Goal: Task Accomplishment & Management: Complete application form

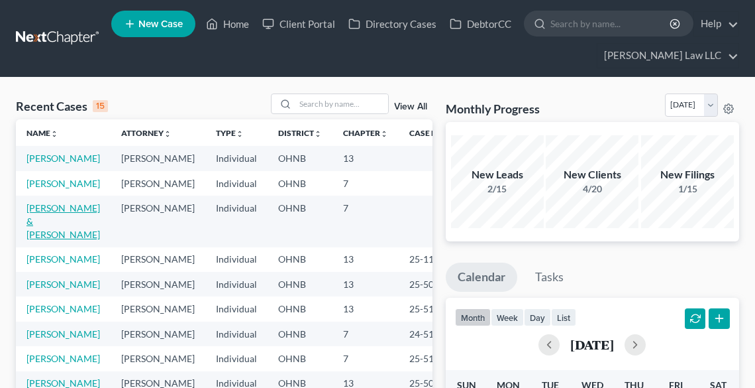
click at [27, 240] on link "[PERSON_NAME] & [PERSON_NAME]" at bounding box center [64, 221] width 74 height 38
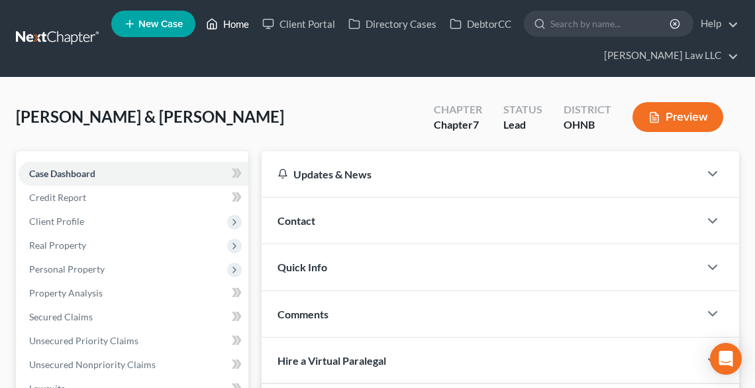
click at [240, 28] on link "Home" at bounding box center [227, 24] width 56 height 24
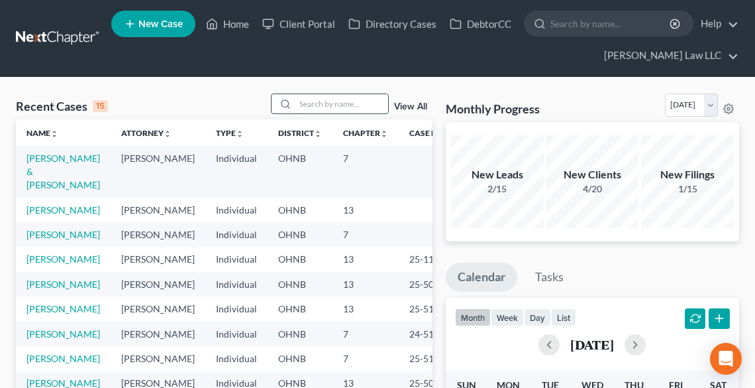
click at [319, 106] on input "search" at bounding box center [342, 103] width 93 height 19
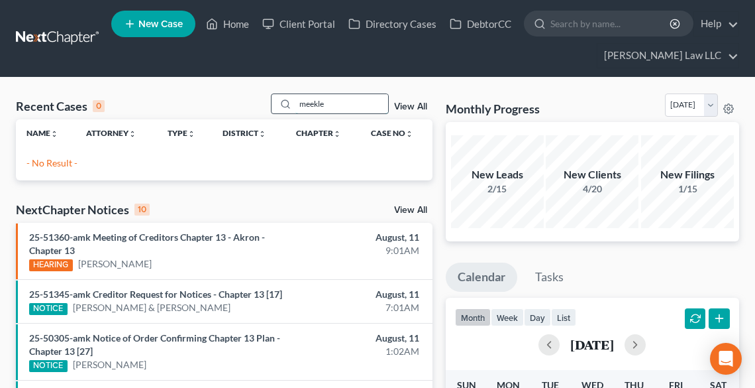
click at [335, 99] on input "meekle" at bounding box center [342, 103] width 93 height 19
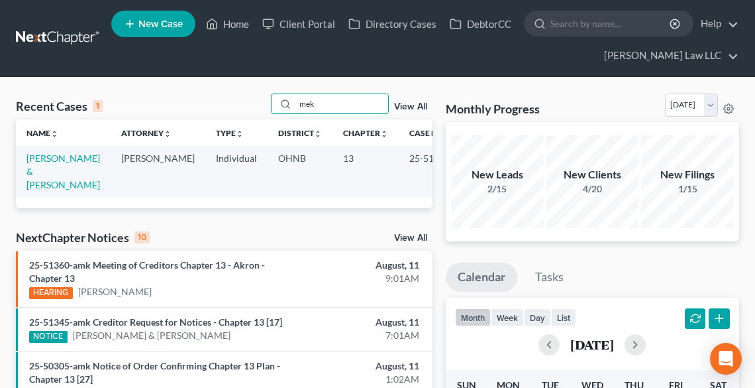
type input "mek"
click at [46, 174] on link "[PERSON_NAME] & [PERSON_NAME]" at bounding box center [64, 171] width 74 height 38
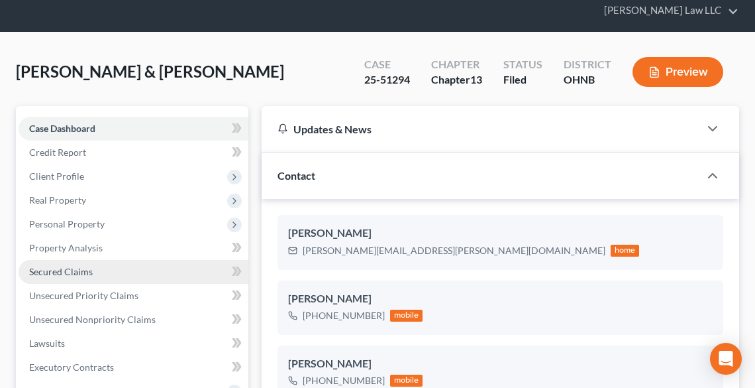
scroll to position [106, 0]
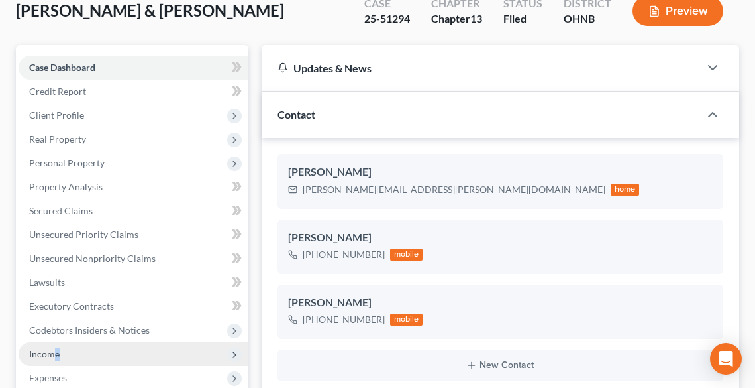
click at [56, 352] on span "Income" at bounding box center [44, 353] width 30 height 11
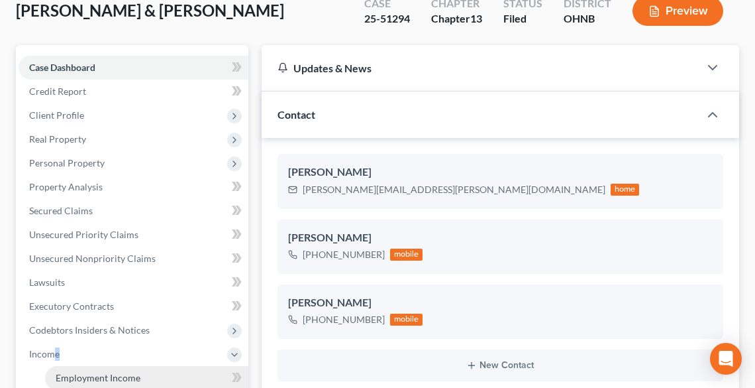
click at [99, 379] on span "Employment Income" at bounding box center [98, 377] width 85 height 11
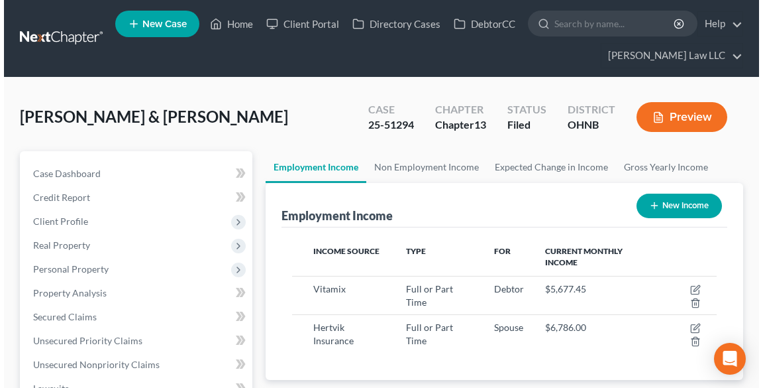
scroll to position [212, 451]
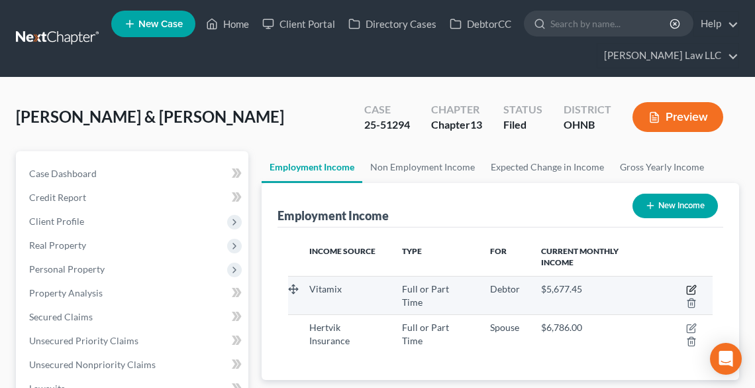
click at [694, 286] on icon "button" at bounding box center [691, 289] width 11 height 11
select select "0"
select select "36"
select select "2"
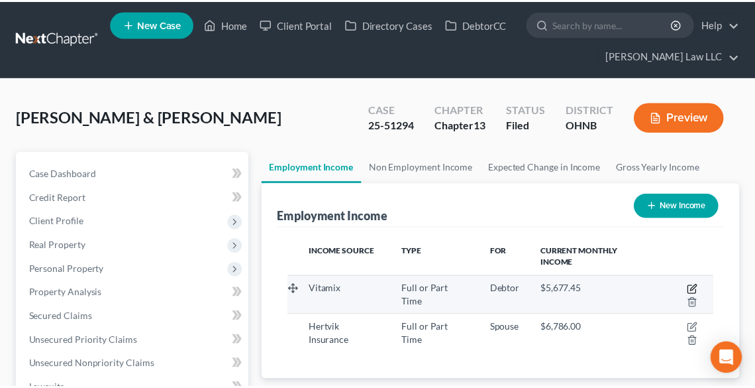
scroll to position [215, 456]
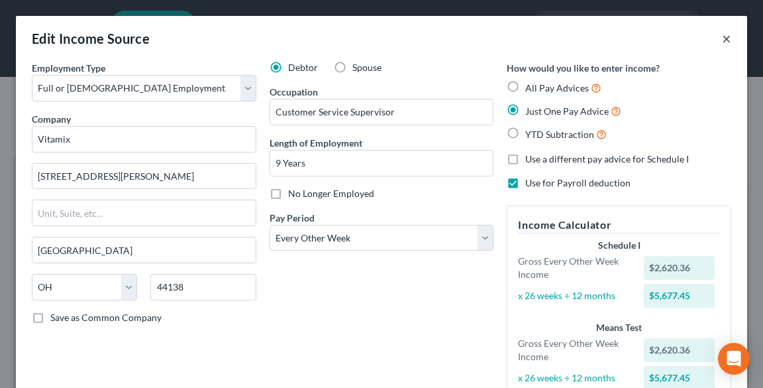
click at [722, 41] on button "×" at bounding box center [726, 38] width 9 height 16
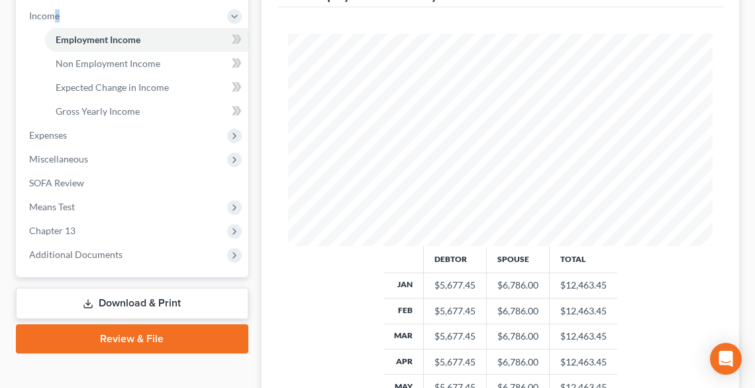
scroll to position [449, 0]
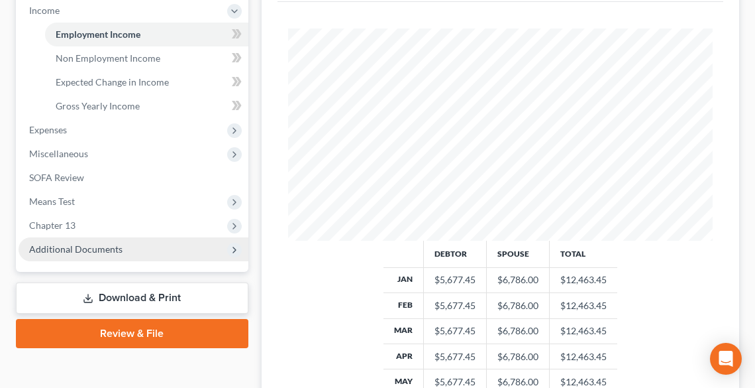
click at [70, 252] on span "Additional Documents" at bounding box center [75, 248] width 93 height 11
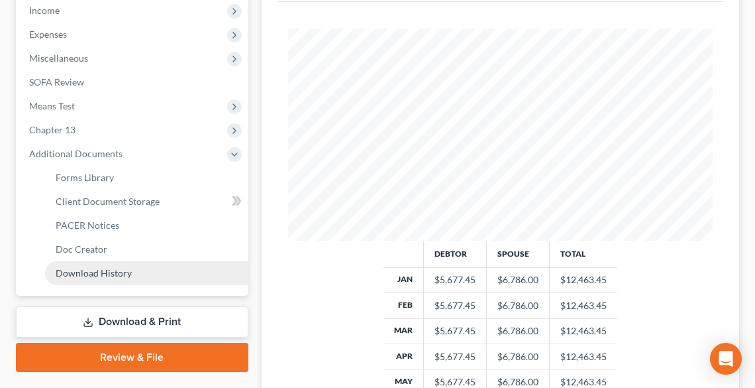
click at [82, 267] on span "Download History" at bounding box center [94, 272] width 76 height 11
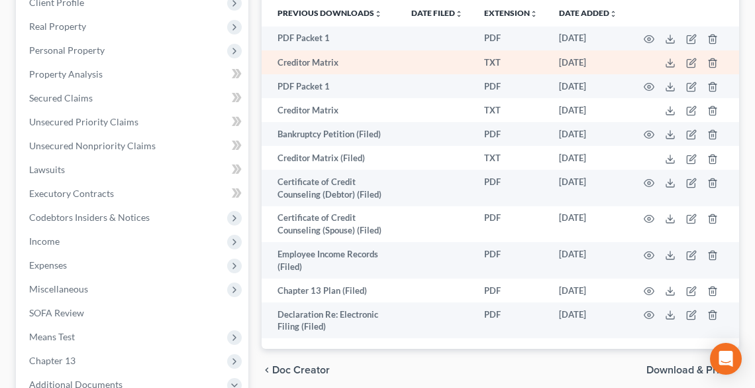
scroll to position [265, 0]
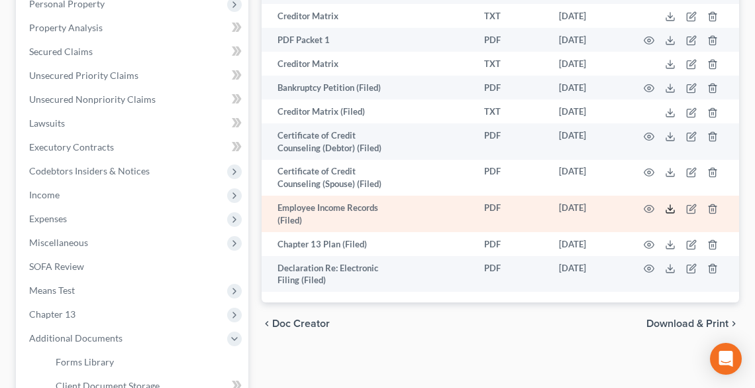
click at [668, 210] on icon at bounding box center [670, 208] width 11 height 11
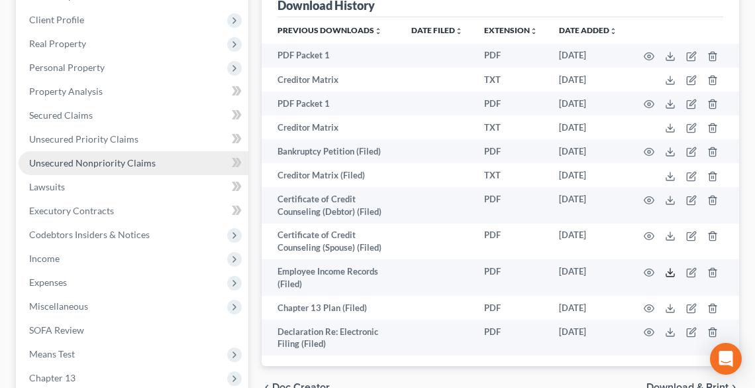
scroll to position [212, 0]
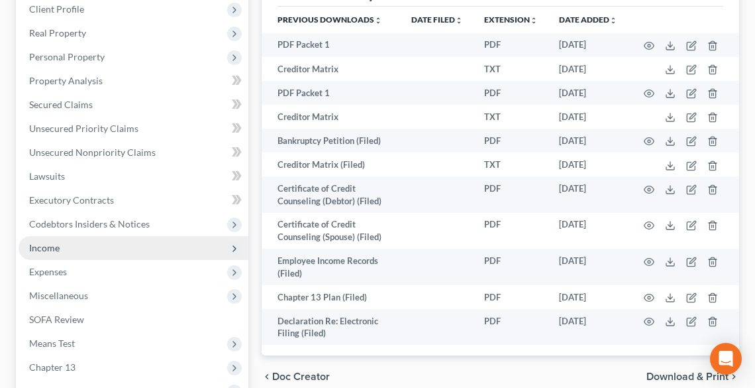
click at [53, 246] on span "Income" at bounding box center [44, 247] width 30 height 11
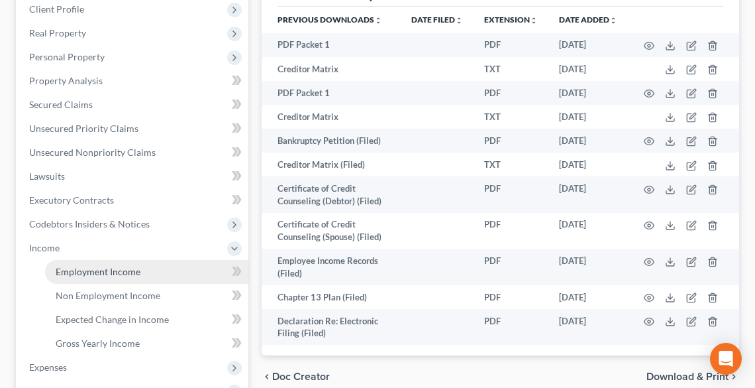
click at [69, 271] on span "Employment Income" at bounding box center [98, 271] width 85 height 11
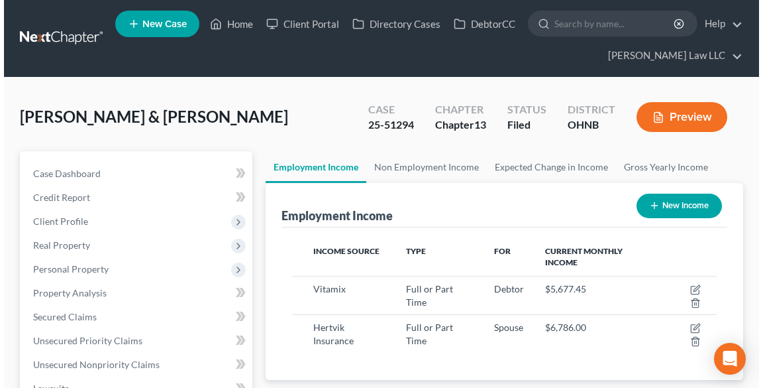
scroll to position [212, 451]
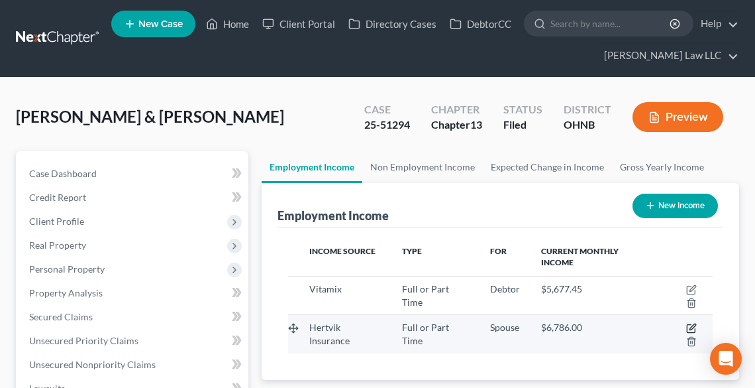
click at [692, 323] on icon "button" at bounding box center [691, 328] width 11 height 11
select select "0"
select select "36"
select select "2"
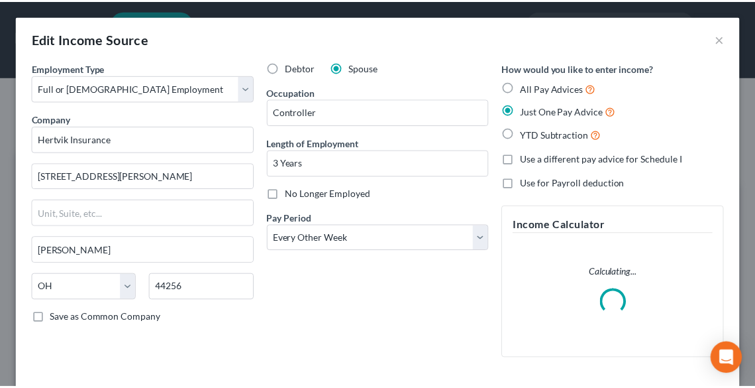
scroll to position [215, 456]
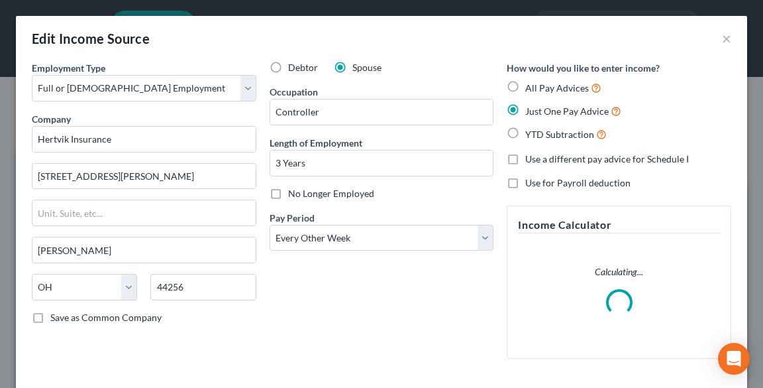
click at [724, 40] on div "Edit Income Source ×" at bounding box center [381, 38] width 731 height 45
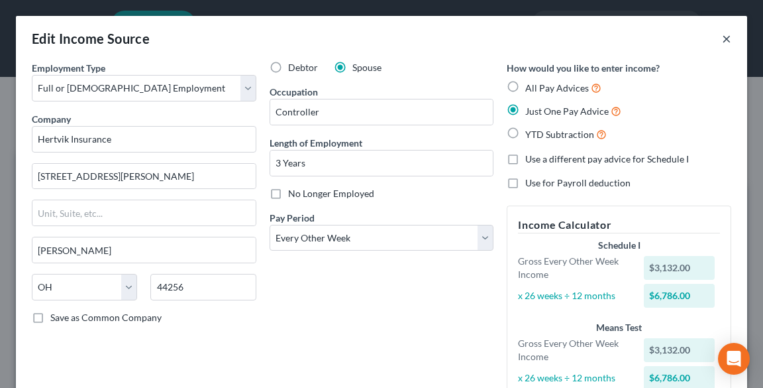
click at [722, 37] on button "×" at bounding box center [726, 38] width 9 height 16
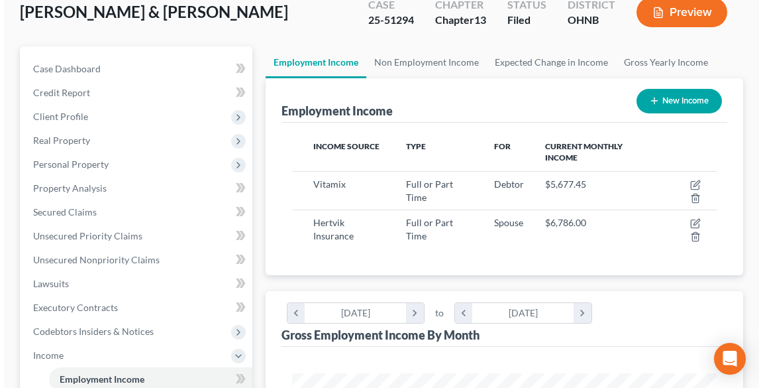
scroll to position [106, 0]
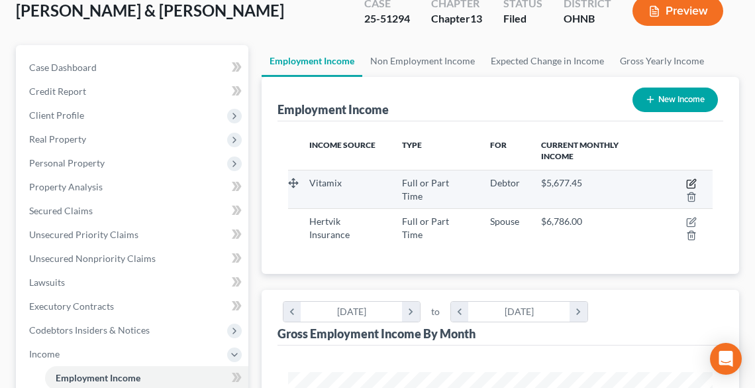
click at [690, 183] on icon "button" at bounding box center [693, 182] width 6 height 6
select select "0"
select select "36"
select select "2"
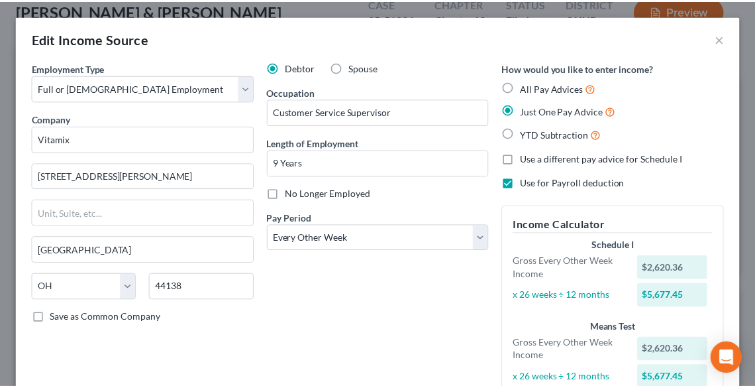
scroll to position [662342, 662099]
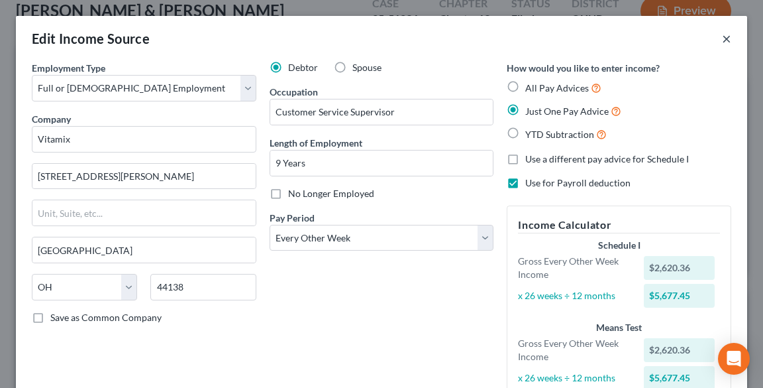
click at [722, 34] on button "×" at bounding box center [726, 38] width 9 height 16
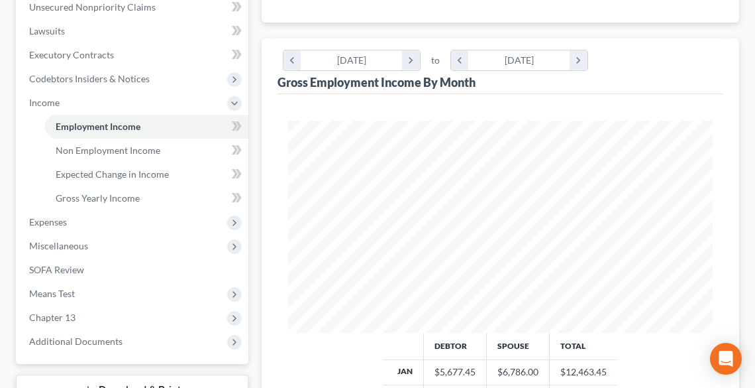
scroll to position [477, 0]
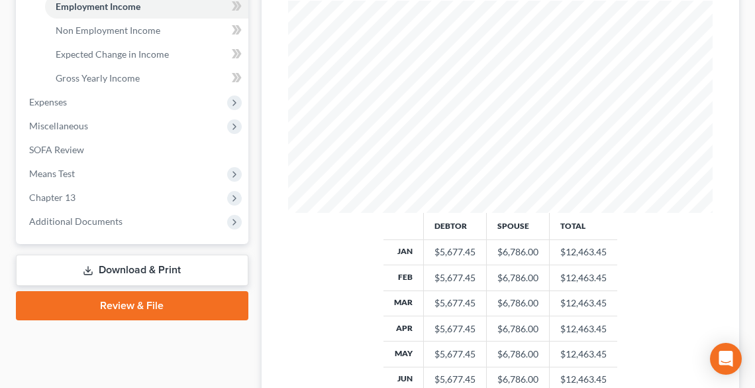
click at [137, 268] on link "Download & Print" at bounding box center [132, 269] width 233 height 31
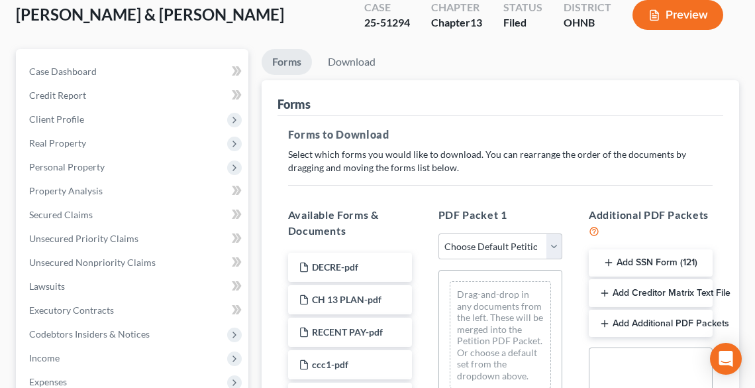
scroll to position [371, 0]
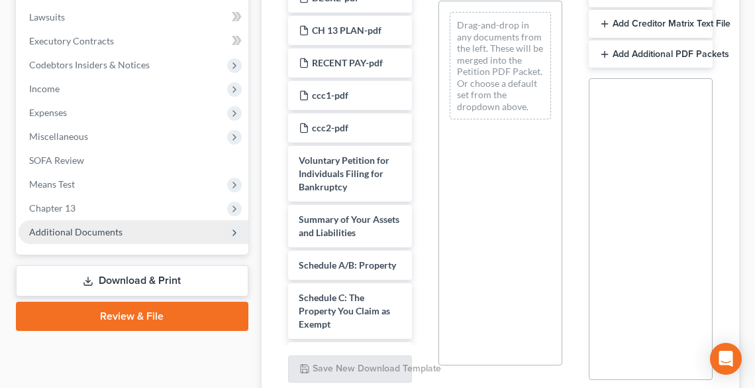
click at [105, 239] on span "Additional Documents" at bounding box center [134, 232] width 230 height 24
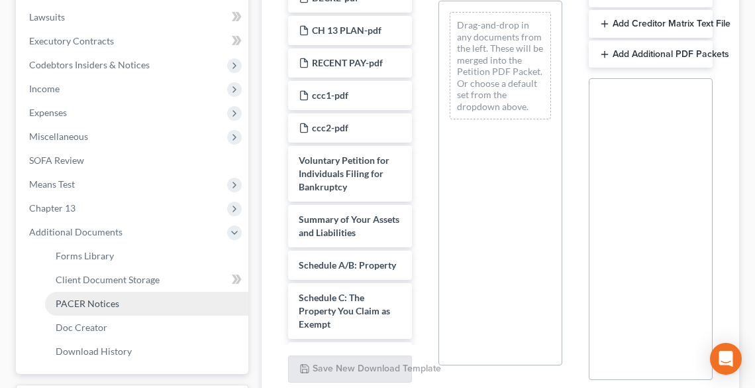
click at [106, 306] on span "PACER Notices" at bounding box center [88, 302] width 64 height 11
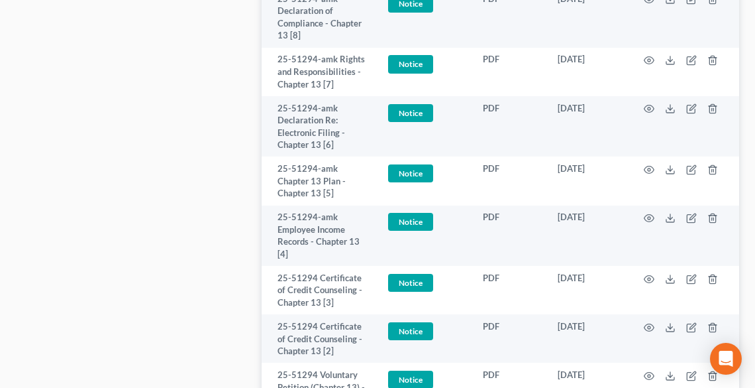
scroll to position [1288, 0]
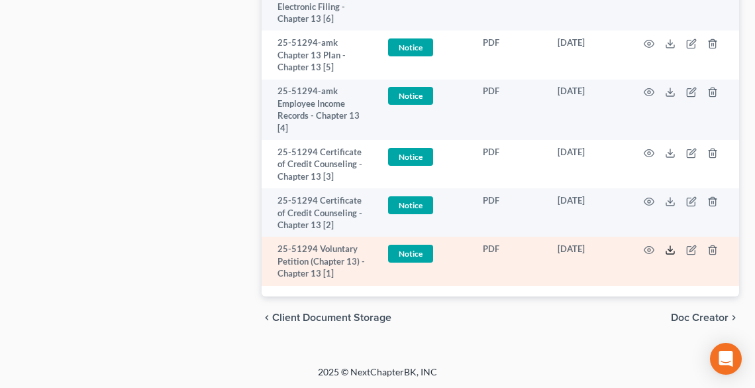
click at [671, 247] on line at bounding box center [671, 248] width 0 height 5
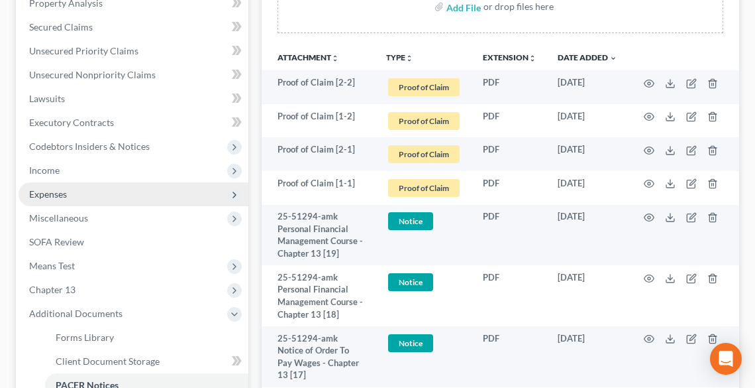
scroll to position [281, 0]
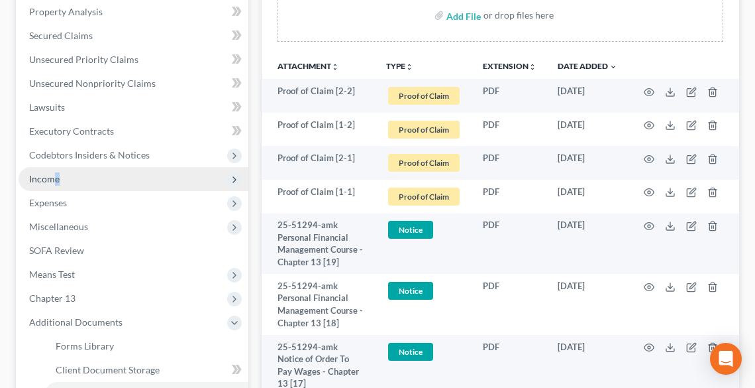
click at [57, 178] on span "Income" at bounding box center [44, 178] width 30 height 11
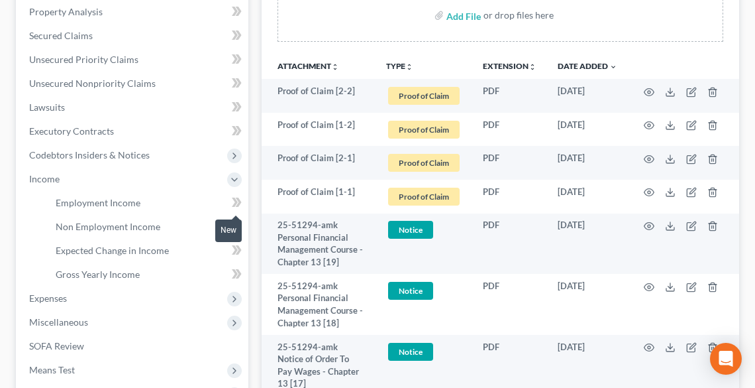
click at [232, 199] on icon at bounding box center [237, 202] width 10 height 17
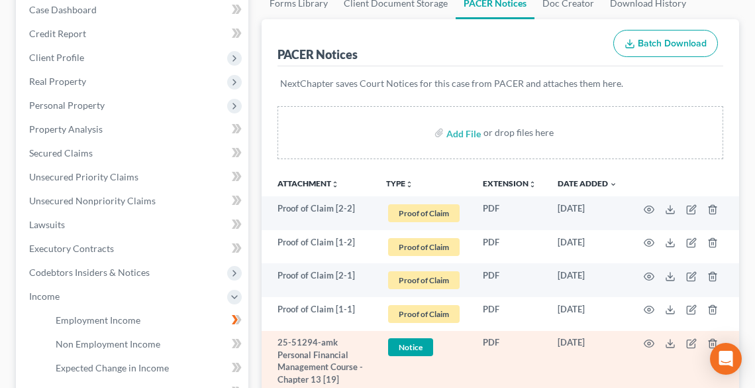
scroll to position [16, 0]
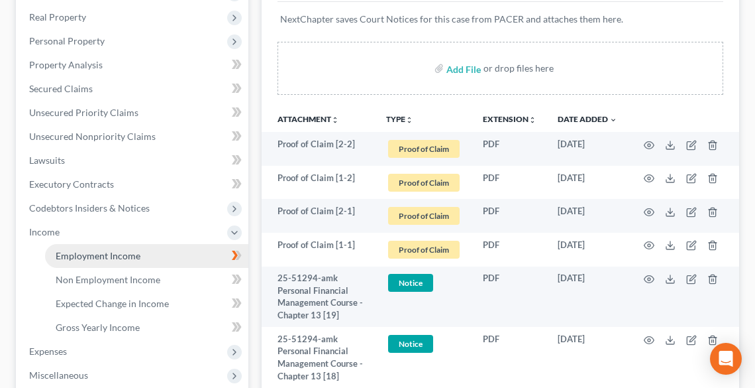
click at [78, 250] on span "Employment Income" at bounding box center [98, 255] width 85 height 11
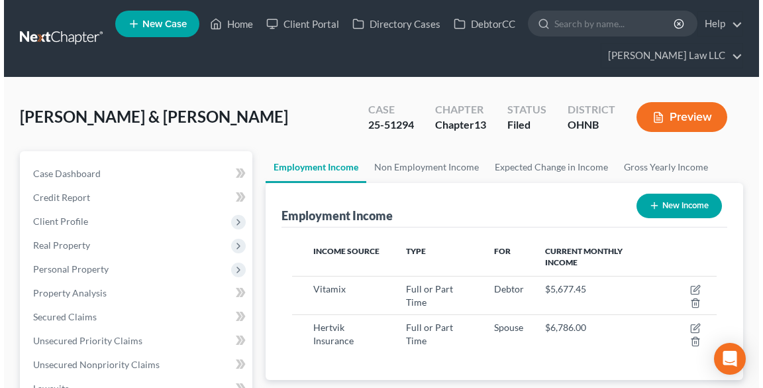
scroll to position [212, 451]
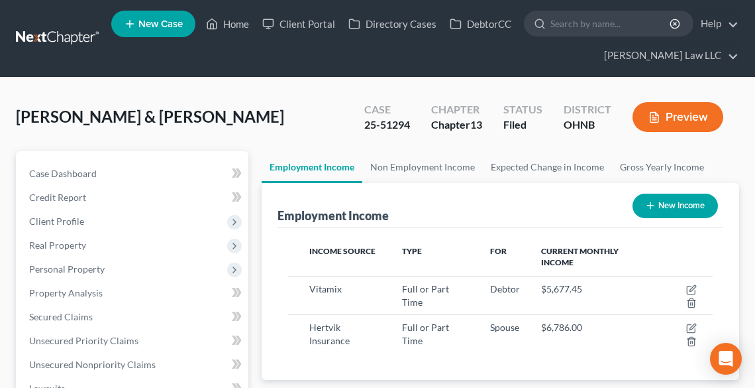
click at [684, 117] on button "Preview" at bounding box center [678, 117] width 91 height 30
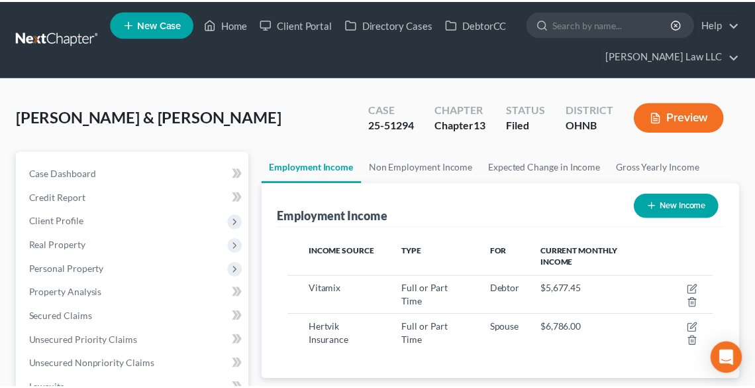
scroll to position [215, 456]
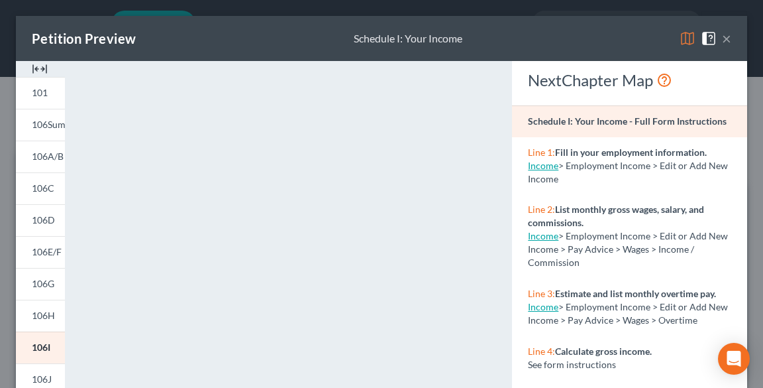
drag, startPoint x: 721, startPoint y: 36, endPoint x: 749, endPoint y: 36, distance: 28.5
click at [722, 36] on button "×" at bounding box center [726, 38] width 9 height 16
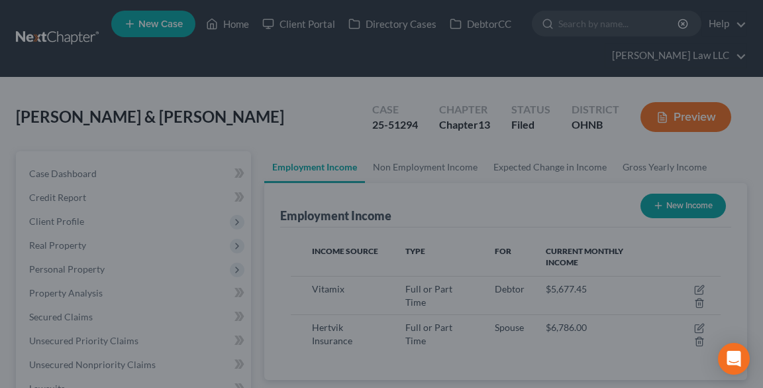
scroll to position [662345, 662105]
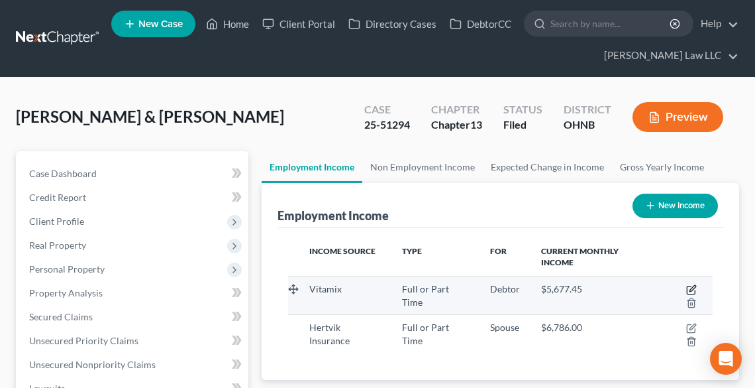
click at [692, 288] on icon "button" at bounding box center [691, 289] width 11 height 11
select select "0"
select select "36"
select select "2"
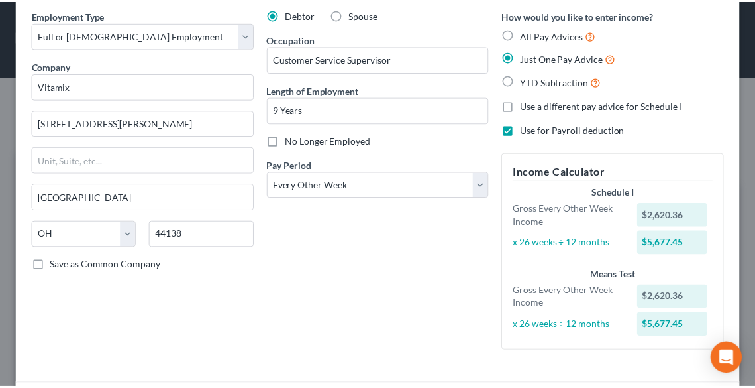
scroll to position [0, 0]
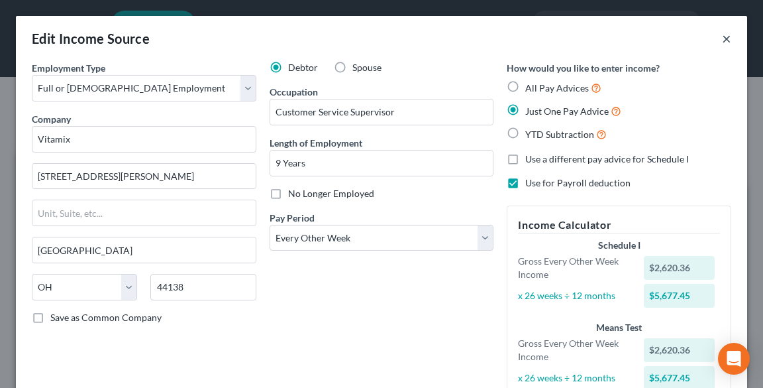
click at [722, 37] on button "×" at bounding box center [726, 38] width 9 height 16
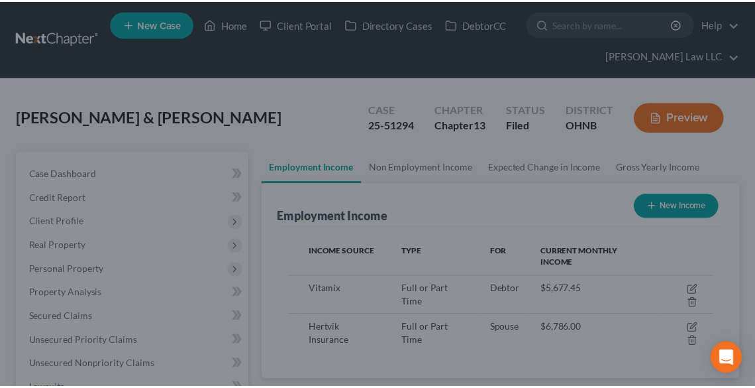
scroll to position [662345, 662105]
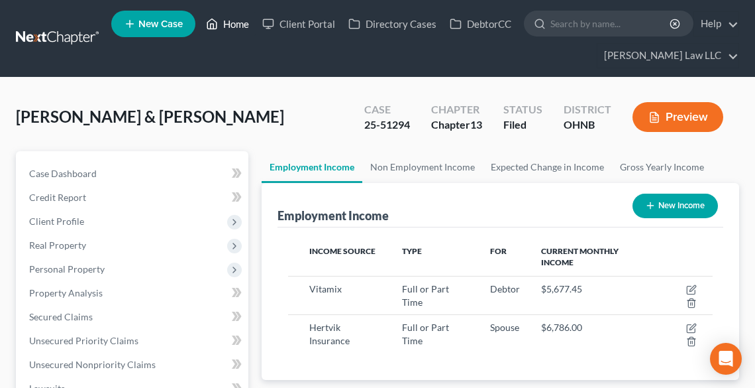
click at [236, 24] on link "Home" at bounding box center [227, 24] width 56 height 24
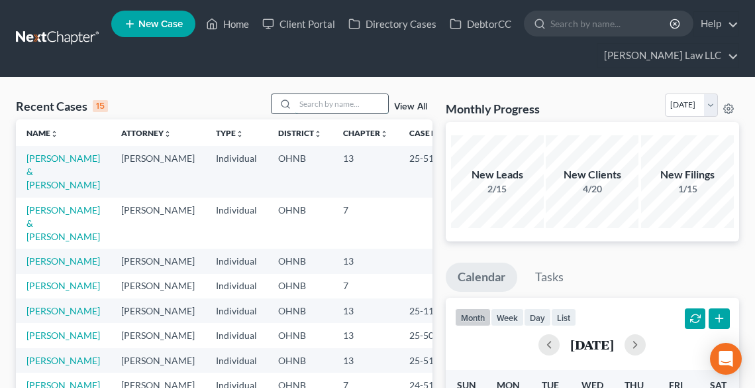
click at [316, 101] on input "search" at bounding box center [342, 103] width 93 height 19
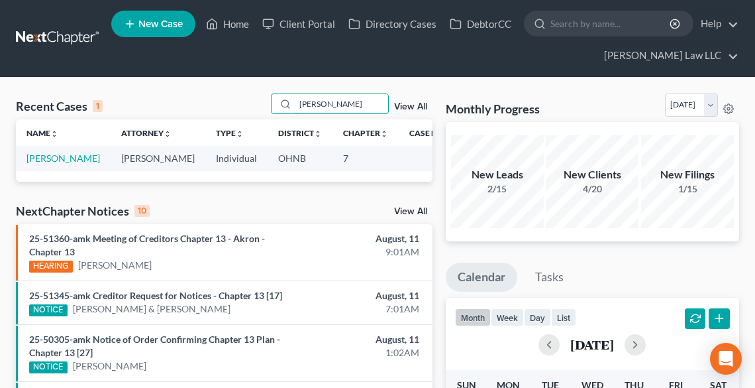
type input "[PERSON_NAME]"
click at [42, 164] on td "[PERSON_NAME]" at bounding box center [63, 158] width 95 height 25
click at [42, 164] on link "[PERSON_NAME]" at bounding box center [64, 157] width 74 height 11
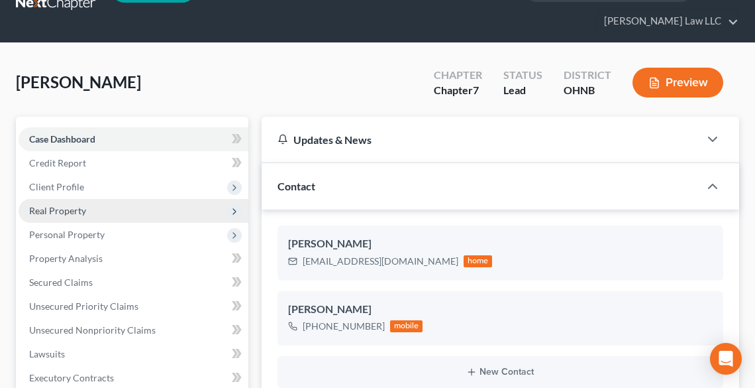
scroll to position [106, 0]
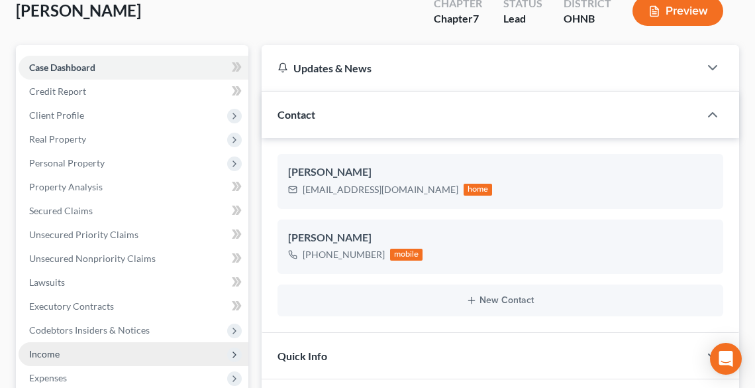
click at [58, 355] on span "Income" at bounding box center [44, 353] width 30 height 11
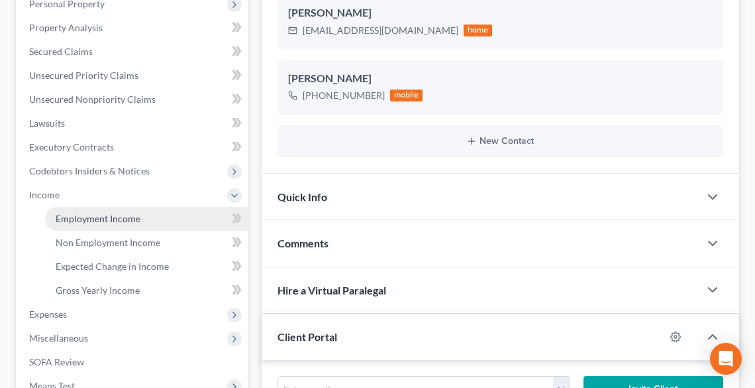
click at [98, 209] on link "Employment Income" at bounding box center [146, 219] width 203 height 24
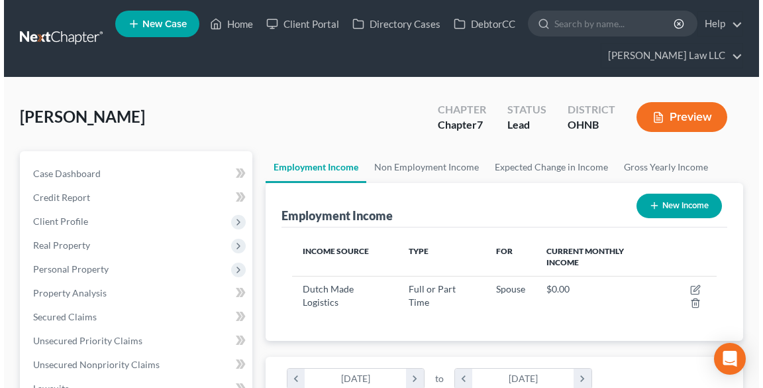
scroll to position [159, 0]
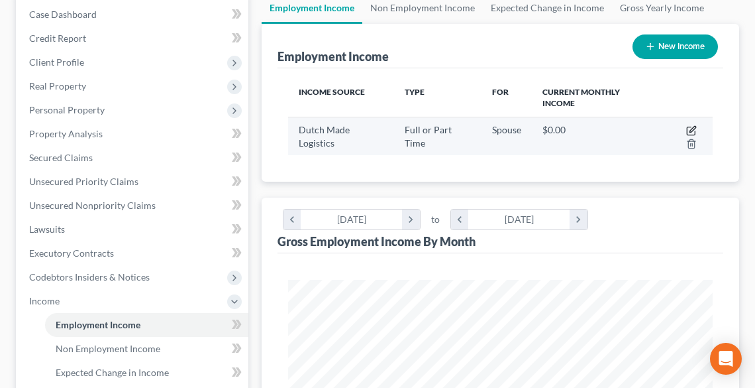
click at [692, 125] on icon "button" at bounding box center [691, 130] width 11 height 11
select select "0"
select select "36"
select select "3"
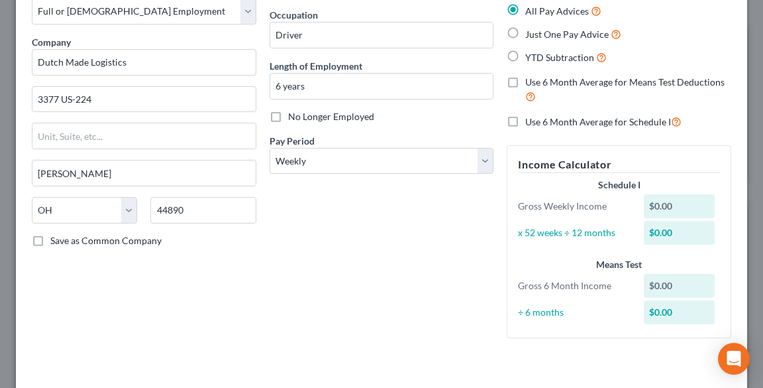
scroll to position [26, 0]
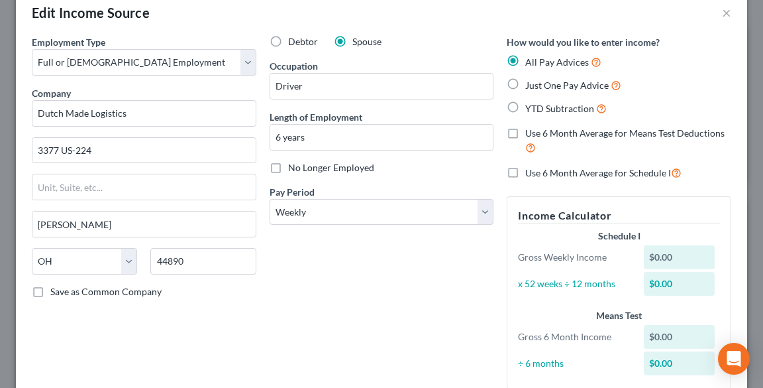
click at [549, 82] on span "Just One Pay Advice" at bounding box center [566, 85] width 83 height 11
click at [539, 82] on input "Just One Pay Advice" at bounding box center [535, 82] width 9 height 9
radio input "true"
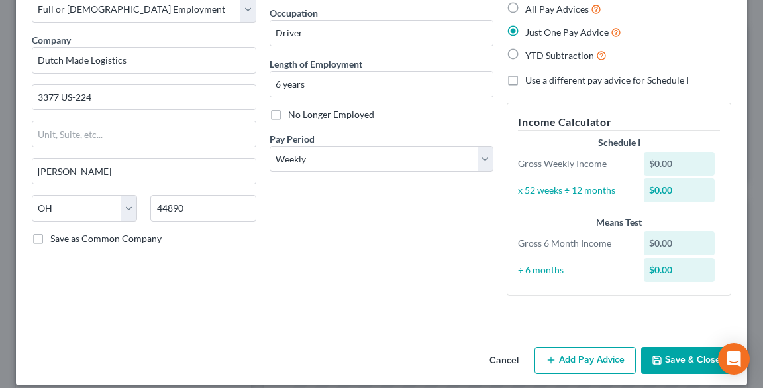
scroll to position [91, 0]
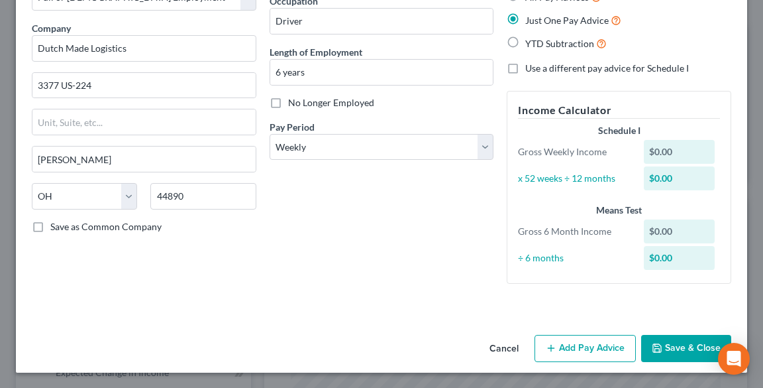
click at [582, 340] on button "Add Pay Advice" at bounding box center [585, 349] width 101 height 28
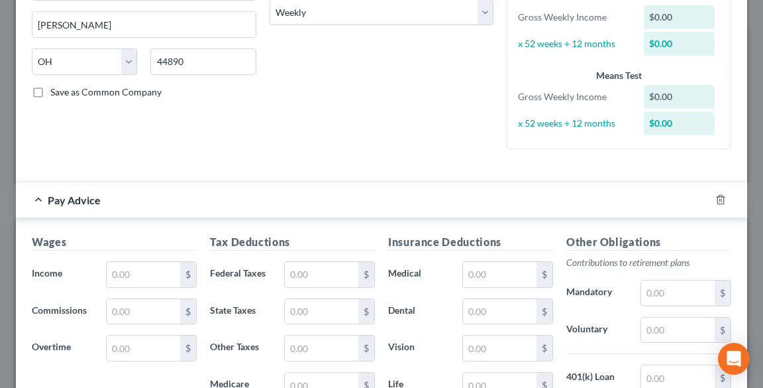
scroll to position [250, 0]
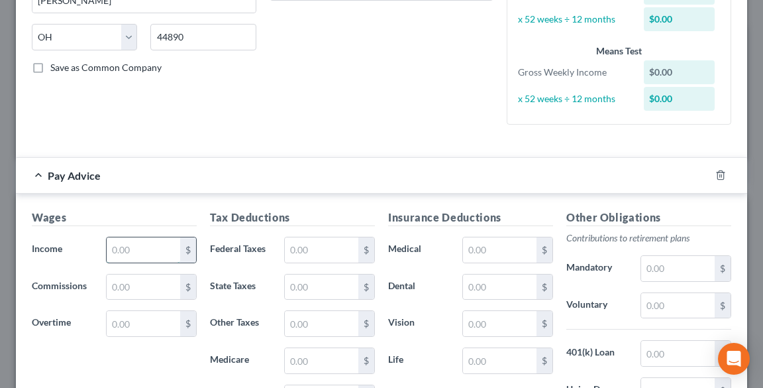
click at [140, 242] on input "text" at bounding box center [144, 249] width 74 height 25
type input "1,916.15"
click at [297, 246] on input "text" at bounding box center [322, 249] width 74 height 25
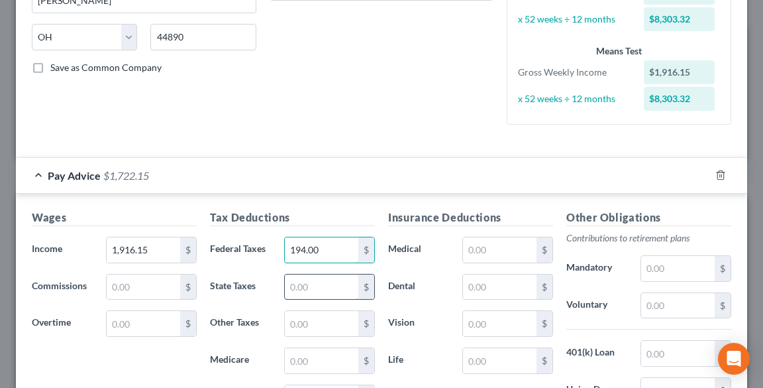
type input "194.00"
click at [321, 282] on input "text" at bounding box center [322, 286] width 74 height 25
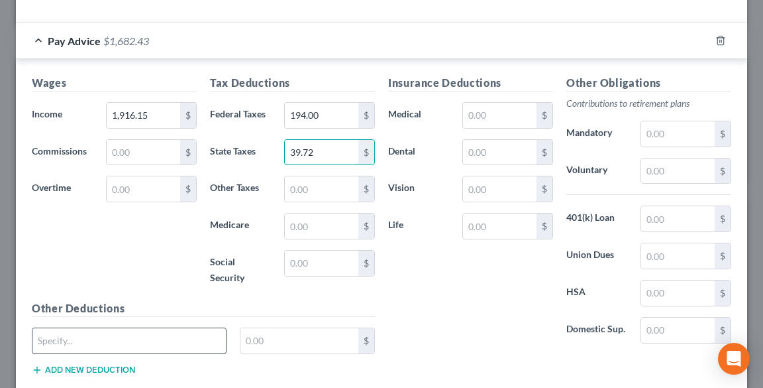
scroll to position [409, 0]
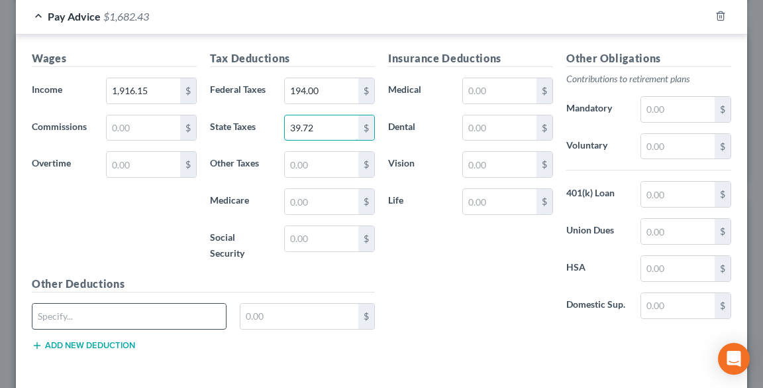
type input "39.72"
click at [162, 305] on input "text" at bounding box center [128, 315] width 193 height 25
type input "[US_STATE] Tax"
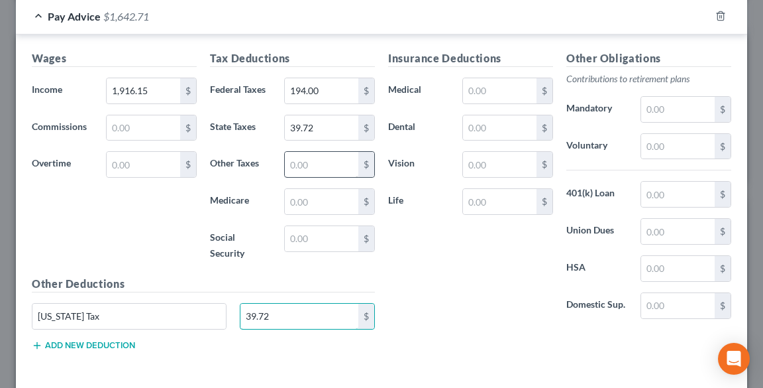
type input "39.72"
click at [339, 163] on input "text" at bounding box center [322, 164] width 74 height 25
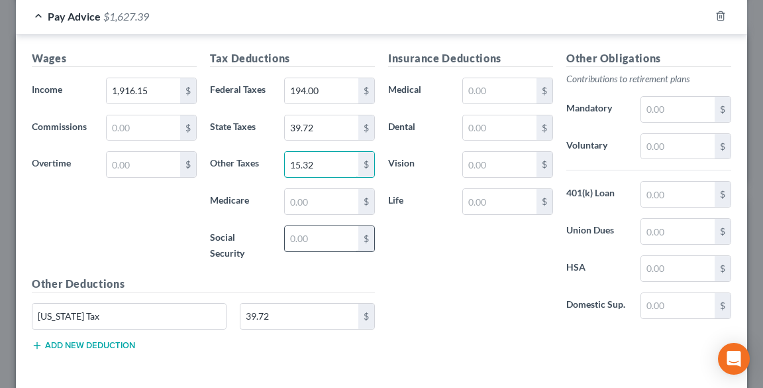
type input "15.32"
click at [329, 239] on input "text" at bounding box center [322, 238] width 74 height 25
type input "97.93"
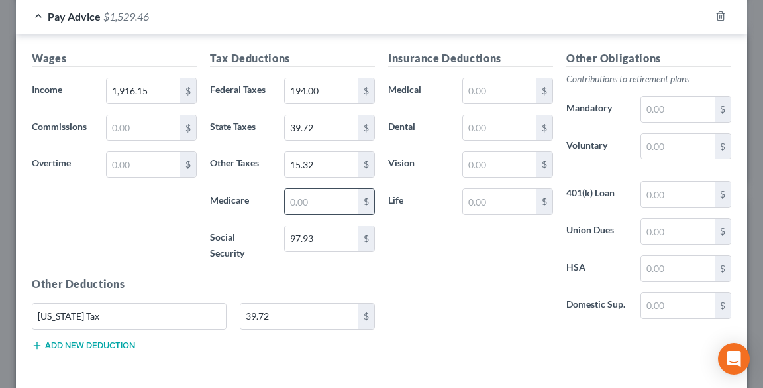
click at [312, 199] on input "text" at bounding box center [322, 201] width 74 height 25
type input "22.91"
click at [671, 303] on input "text" at bounding box center [678, 305] width 74 height 25
type input "209.49"
click at [682, 143] on input "text" at bounding box center [678, 146] width 74 height 25
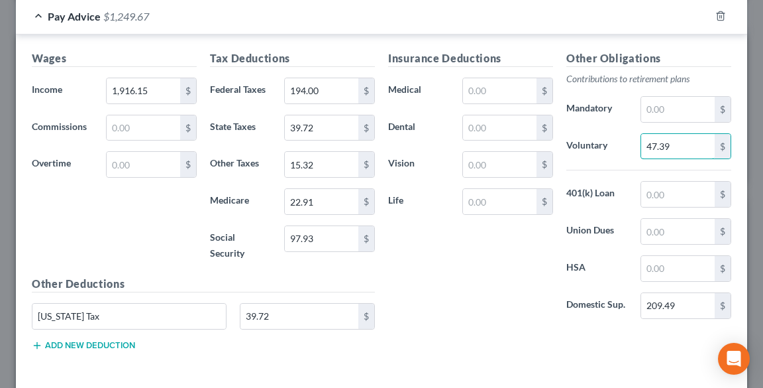
type input "47.39"
click at [294, 315] on input "39.72" at bounding box center [300, 315] width 118 height 25
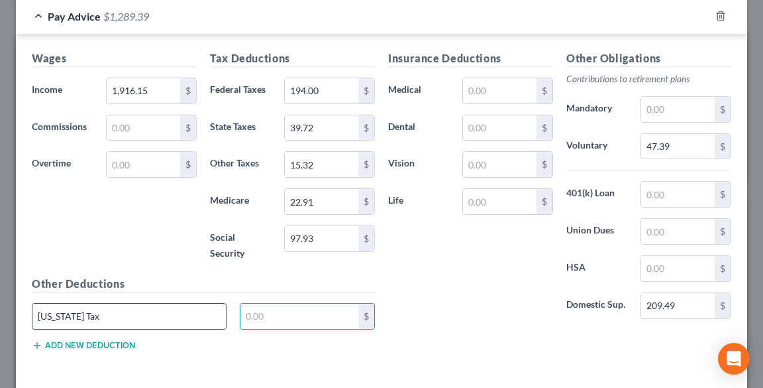
click at [129, 307] on input "[US_STATE] Tax" at bounding box center [128, 315] width 193 height 25
type input "F"
